Goal: Information Seeking & Learning: Learn about a topic

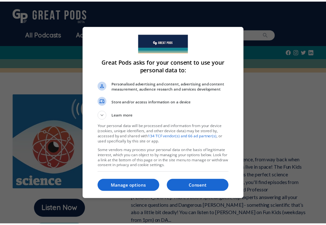
scroll to position [44, 0]
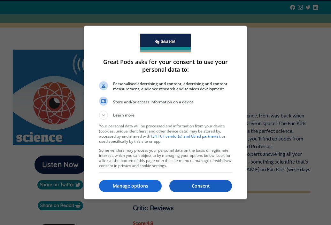
click at [183, 180] on button "Consent" at bounding box center [200, 185] width 63 height 12
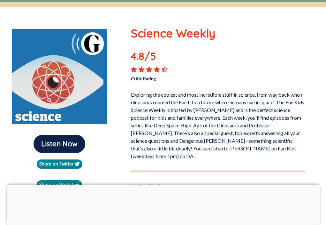
scroll to position [65, 0]
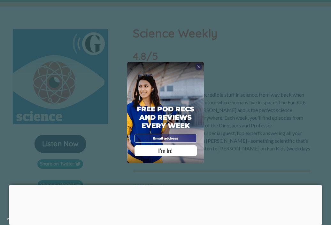
click at [266, 43] on div "X Free Pod Recs and Reviews every week I'm In! X Thanks Poddy People! See you T…" at bounding box center [165, 112] width 331 height 225
click at [198, 65] on span "X" at bounding box center [199, 66] width 4 height 5
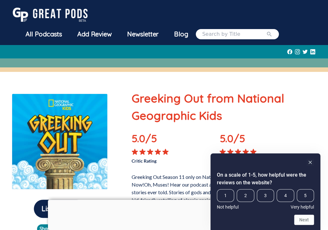
click at [309, 157] on div "On a scale of 1-5, how helpful were the reviews on the website? 1 2 3 4 5 Not h…" at bounding box center [265, 191] width 110 height 77
click at [311, 161] on icon "Hide survey" at bounding box center [310, 162] width 3 height 3
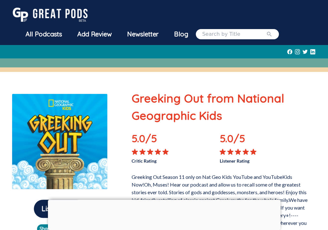
click at [281, 149] on div at bounding box center [263, 152] width 88 height 6
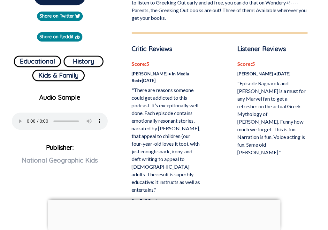
scroll to position [219, 0]
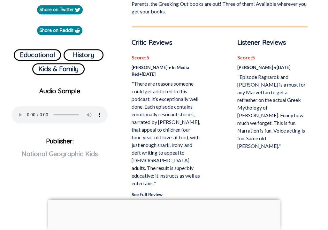
click at [144, 192] on link "See Full Review" at bounding box center [147, 194] width 31 height 5
